Goal: Navigation & Orientation: Understand site structure

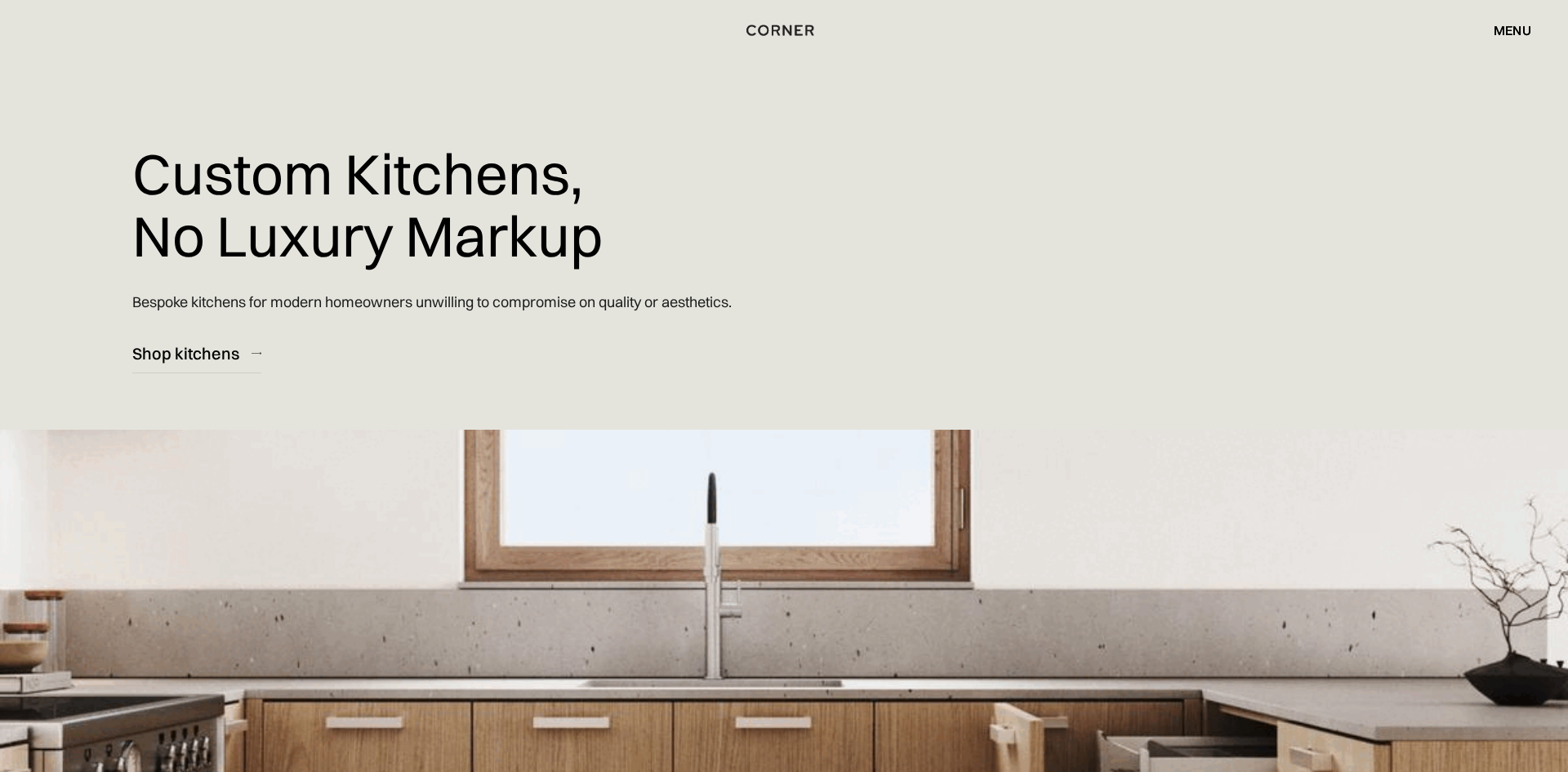
click at [1511, 39] on div "menu close" at bounding box center [1504, 30] width 54 height 28
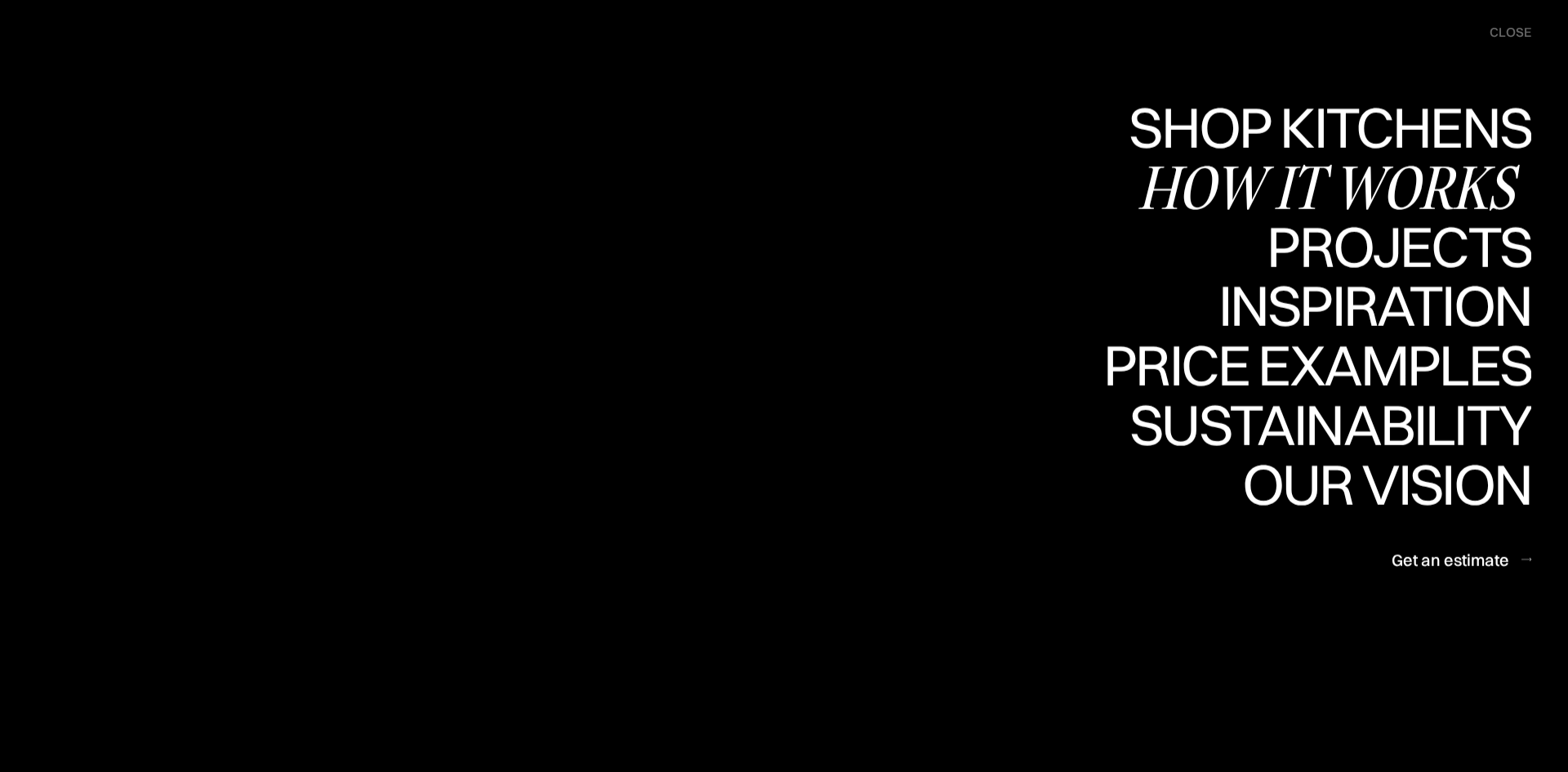
click at [0, 0] on div "How it works" at bounding box center [0, 0] width 0 height 0
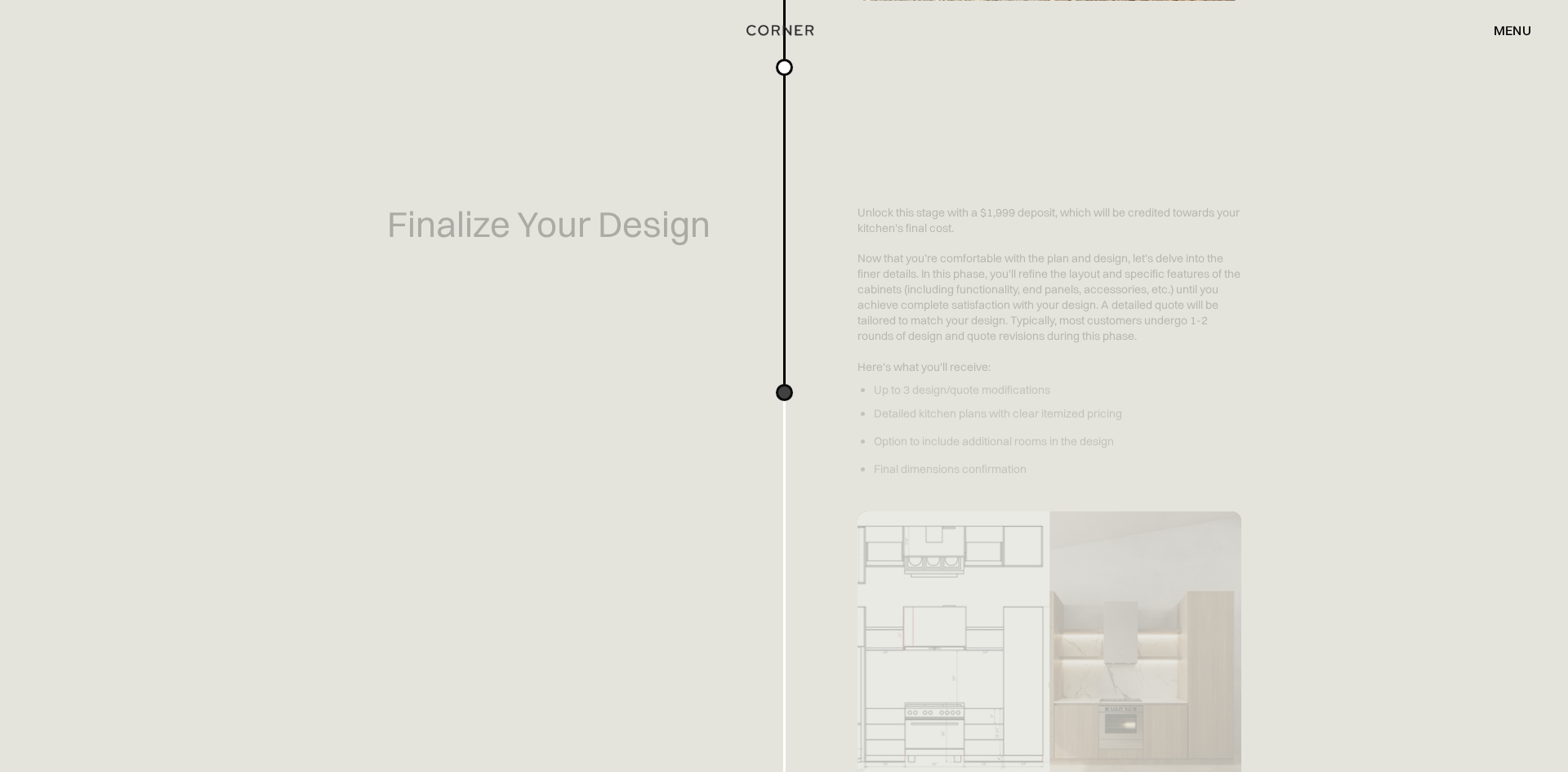
scroll to position [1968, 0]
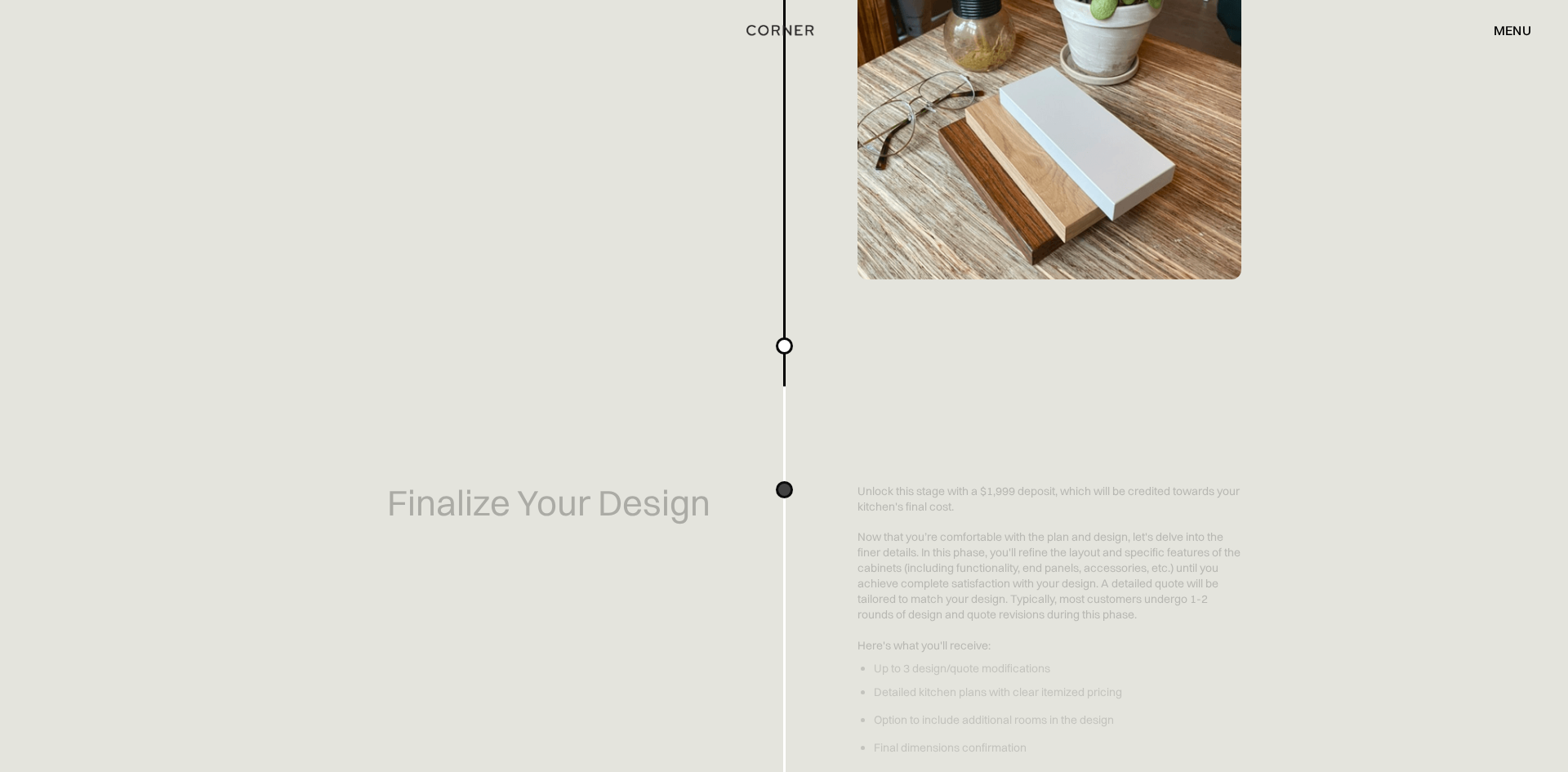
click at [1526, 26] on div "menu" at bounding box center [1513, 30] width 38 height 13
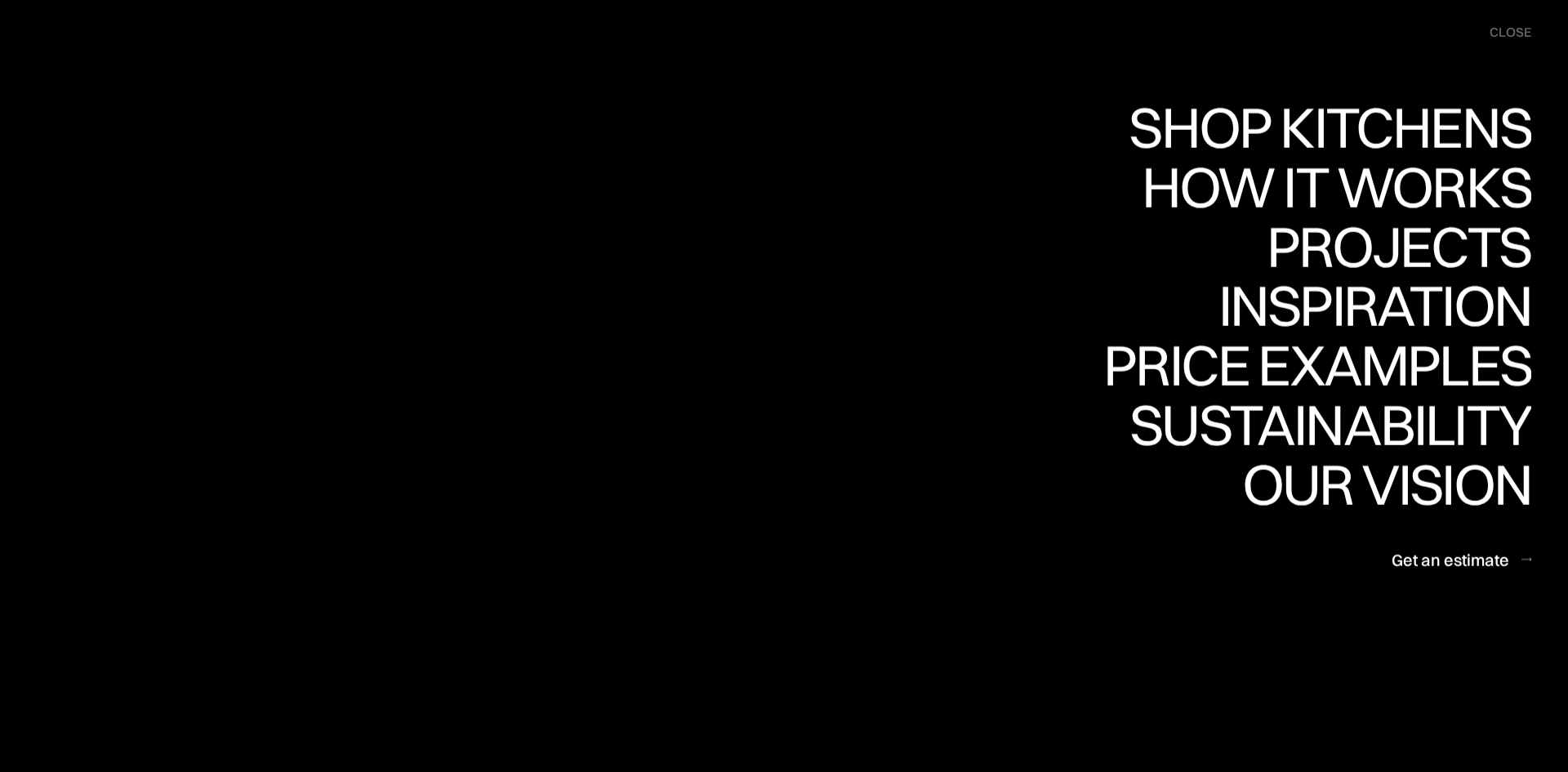
click at [835, 474] on div "Shop Kitchens Shop Kitchens How it works How it works Projects Projects Inspira…" at bounding box center [1114, 339] width 906 height 482
click at [1485, 32] on div "menu close" at bounding box center [1502, 32] width 58 height 33
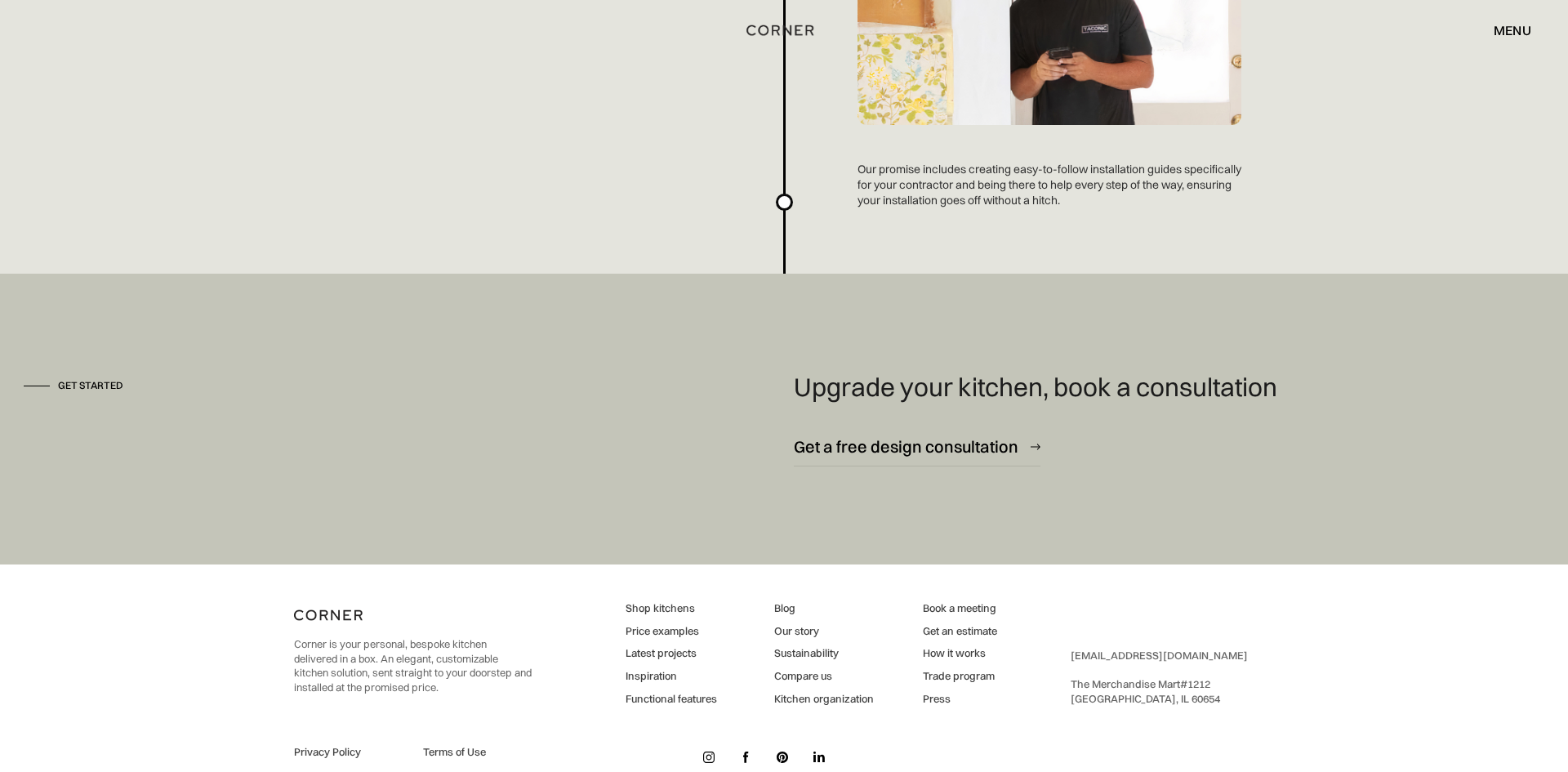
scroll to position [4378, 0]
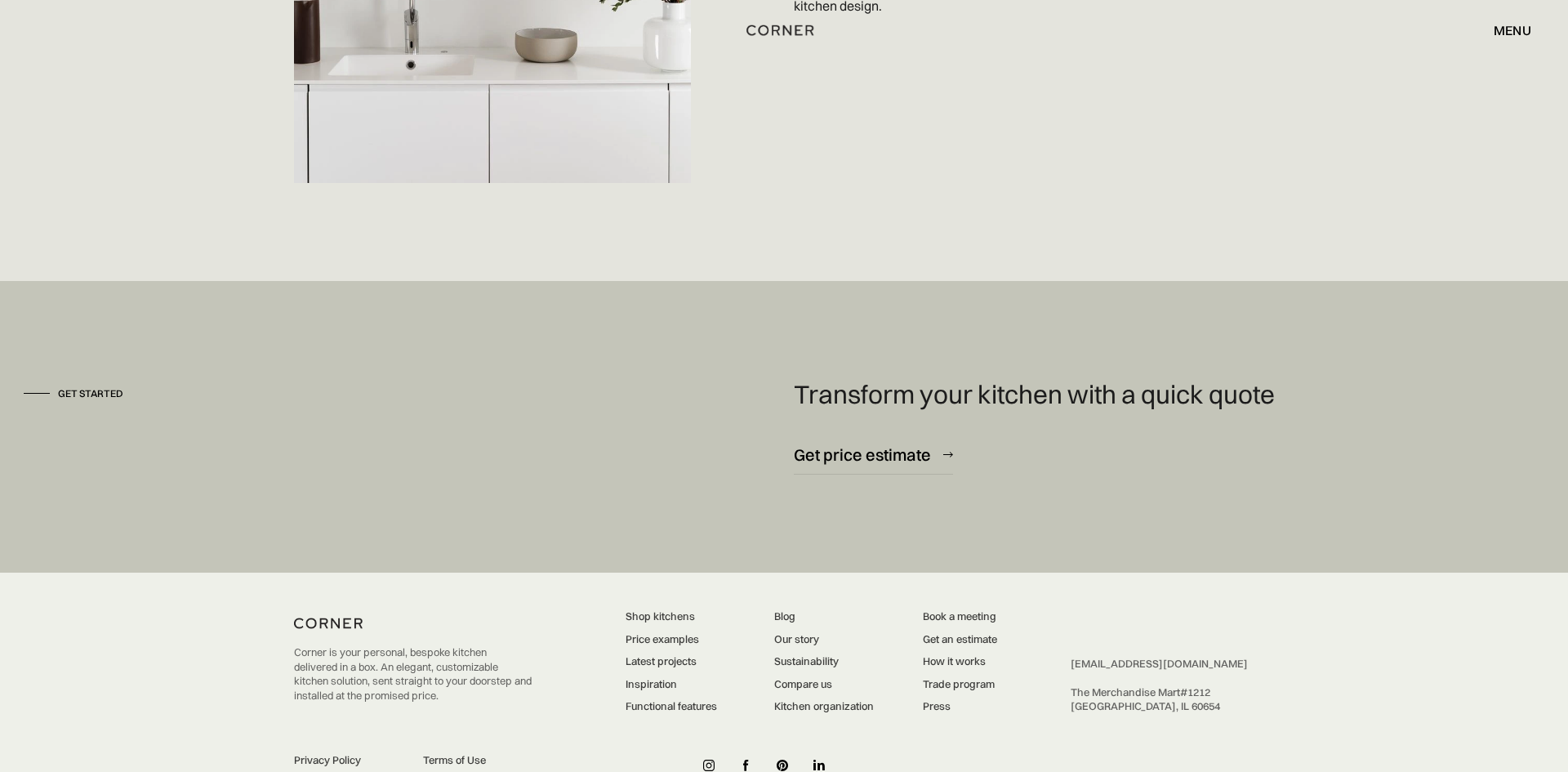
scroll to position [3751, 0]
